Goal: Task Accomplishment & Management: Manage account settings

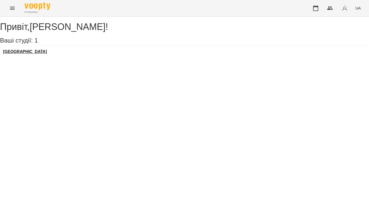
click at [36, 54] on h3 "[GEOGRAPHIC_DATA]" at bounding box center [25, 51] width 44 height 5
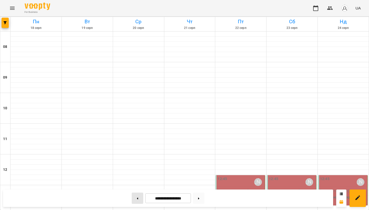
click at [135, 196] on button at bounding box center [138, 198] width 12 height 11
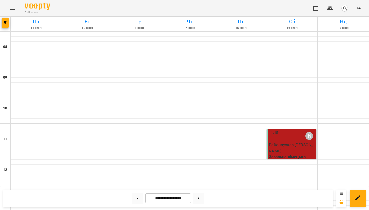
scroll to position [138, 0]
click at [198, 203] on button at bounding box center [199, 198] width 12 height 11
type input "**********"
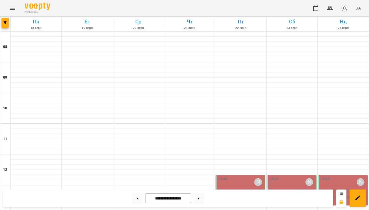
scroll to position [258, 0]
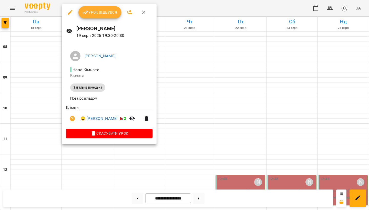
click at [103, 13] on span "Урок відбувся" at bounding box center [100, 12] width 35 height 6
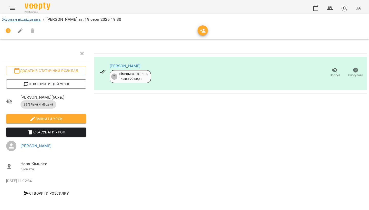
click at [27, 20] on link "Журнал відвідувань" at bounding box center [21, 19] width 39 height 5
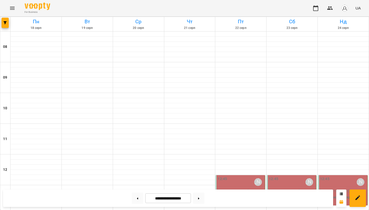
scroll to position [249, 0]
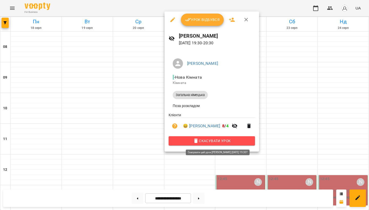
click at [203, 140] on span "Скасувати Урок" at bounding box center [212, 141] width 78 height 6
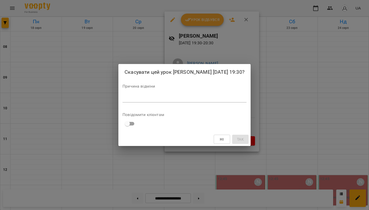
click at [150, 103] on div "*" at bounding box center [185, 99] width 124 height 8
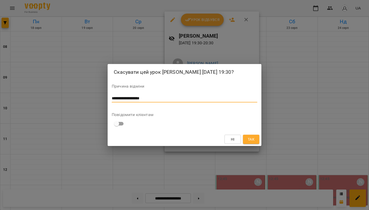
click at [114, 101] on textarea "**********" at bounding box center [185, 98] width 146 height 5
type textarea "**********"
click at [254, 143] on span "Так" at bounding box center [251, 139] width 7 height 6
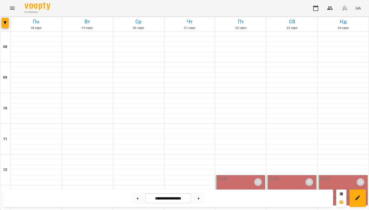
scroll to position [0, 0]
click at [199, 200] on button at bounding box center [199, 198] width 12 height 11
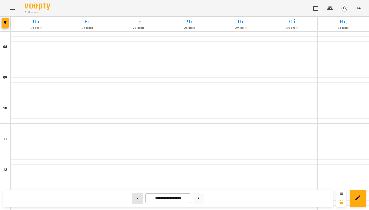
scroll to position [0, 0]
click at [137, 197] on button at bounding box center [138, 198] width 12 height 11
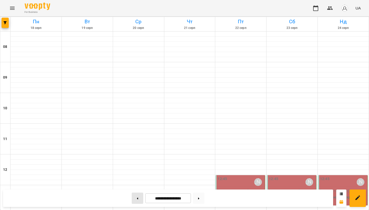
click at [137, 199] on button at bounding box center [138, 198] width 12 height 11
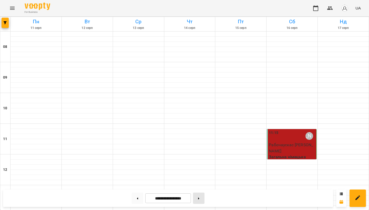
scroll to position [306, 0]
click at [198, 199] on button at bounding box center [199, 198] width 12 height 11
type input "**********"
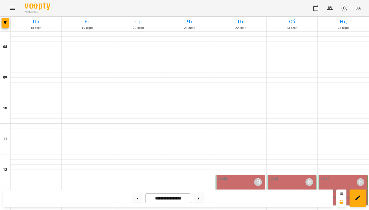
scroll to position [94, 0]
click at [243, 176] on div "12:45 [PERSON_NAME]" at bounding box center [241, 182] width 46 height 12
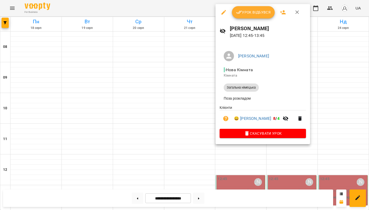
click at [244, 16] on button "Урок відбувся" at bounding box center [253, 12] width 43 height 12
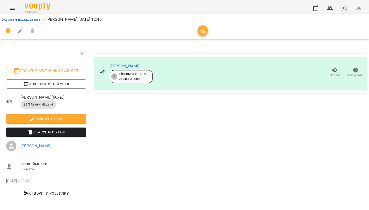
click at [31, 18] on link "Журнал відвідувань" at bounding box center [21, 19] width 39 height 5
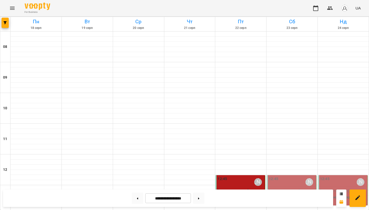
scroll to position [306, 0]
